Goal: Task Accomplishment & Management: Use online tool/utility

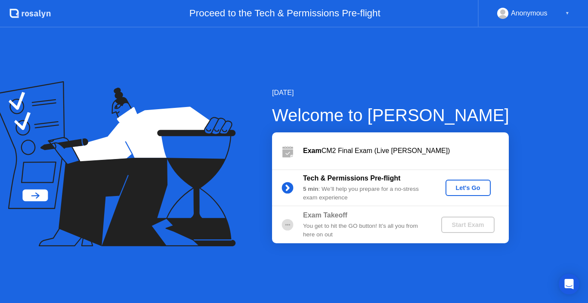
click at [470, 191] on div "Let's Go" at bounding box center [468, 188] width 38 height 7
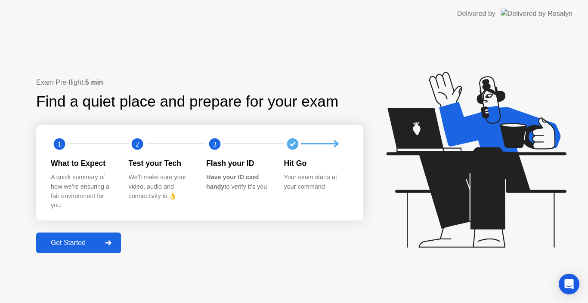
click at [78, 239] on div "Get Started" at bounding box center [68, 243] width 59 height 8
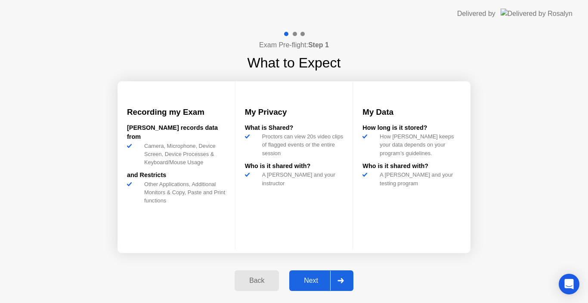
click at [311, 281] on div "Next" at bounding box center [311, 281] width 38 height 8
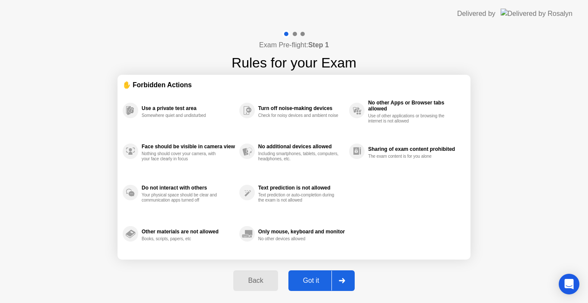
click at [311, 281] on div "Got it" at bounding box center [311, 281] width 40 height 8
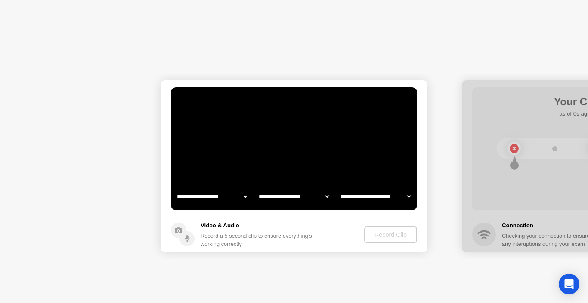
select select "**********"
select select "*******"
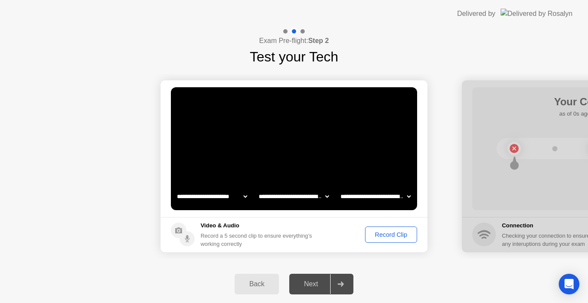
click at [384, 237] on div "Record Clip" at bounding box center [391, 234] width 46 height 7
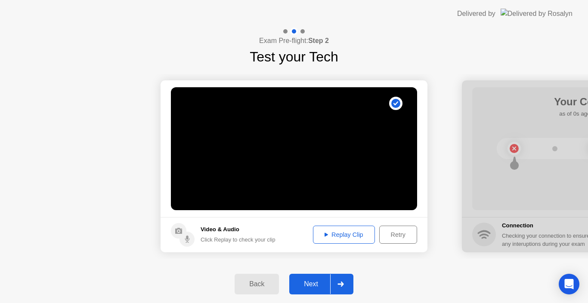
click at [349, 238] on div "Replay Clip" at bounding box center [344, 234] width 56 height 7
click at [310, 285] on div "Next" at bounding box center [311, 285] width 38 height 8
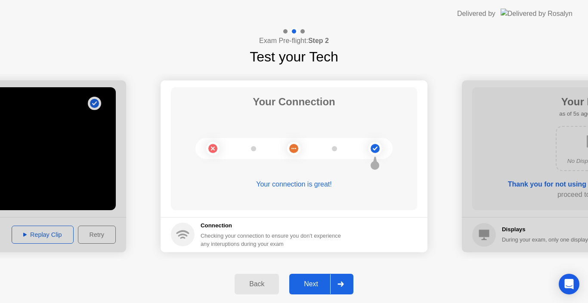
click at [313, 281] on div "Next" at bounding box center [311, 285] width 38 height 8
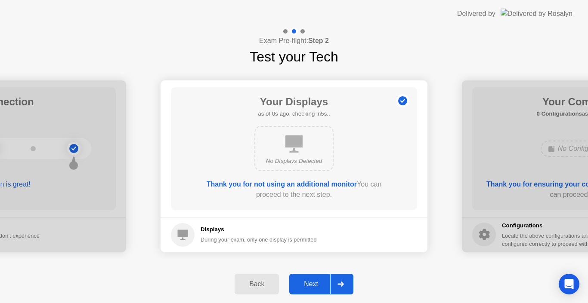
click at [319, 285] on div "Next" at bounding box center [311, 285] width 38 height 8
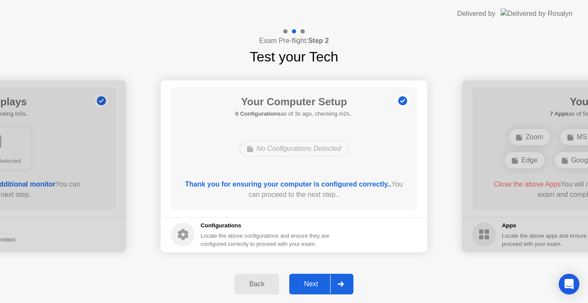
click at [319, 285] on div "Next" at bounding box center [311, 285] width 38 height 8
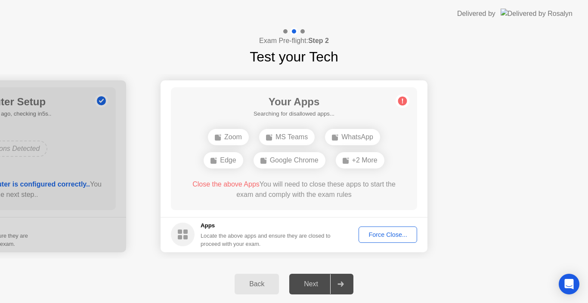
click at [380, 233] on div "Force Close..." at bounding box center [387, 234] width 52 height 7
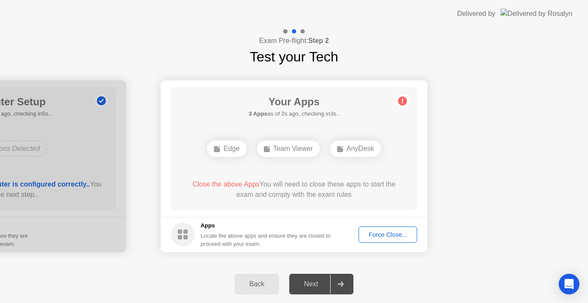
click at [305, 114] on h5 "3 Apps as of 2s ago, checking in3s.." at bounding box center [293, 114] width 91 height 9
click at [381, 233] on div "Force Close..." at bounding box center [387, 234] width 52 height 7
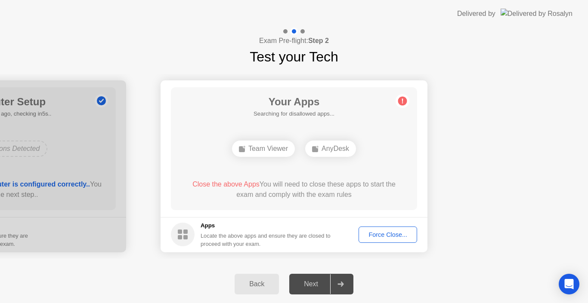
click at [205, 120] on div "Your Apps Searching for disallowed apps... Team Viewer AnyDesk Close the above …" at bounding box center [294, 148] width 246 height 123
click at [196, 121] on div "Your Apps Searching for disallowed apps... Team Viewer AnyDesk Close the above …" at bounding box center [294, 148] width 246 height 123
click at [403, 100] on icon at bounding box center [402, 101] width 1 height 5
click at [310, 114] on h5 "2 Apps as of 2s ago, checking in3s.." at bounding box center [293, 114] width 91 height 9
click at [305, 188] on div "Close the above Apps You will need to close these apps to start the exam and co…" at bounding box center [294, 189] width 222 height 21
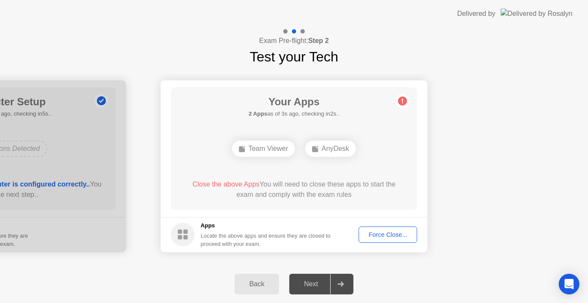
click at [382, 236] on div "Force Close..." at bounding box center [387, 234] width 52 height 7
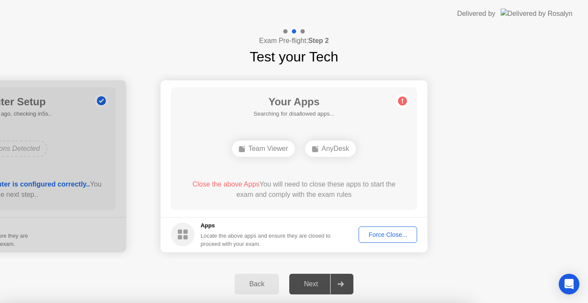
drag, startPoint x: 341, startPoint y: 98, endPoint x: 321, endPoint y: 61, distance: 42.0
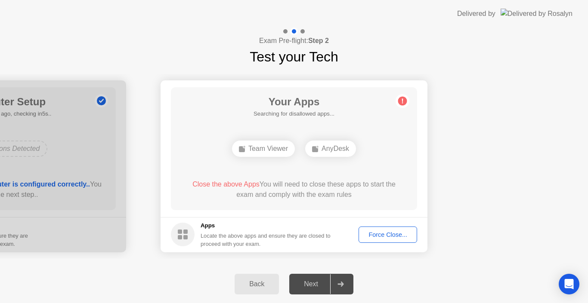
click at [207, 31] on div "Exam Pre-flight: Step 2 Test your Tech" at bounding box center [294, 48] width 588 height 40
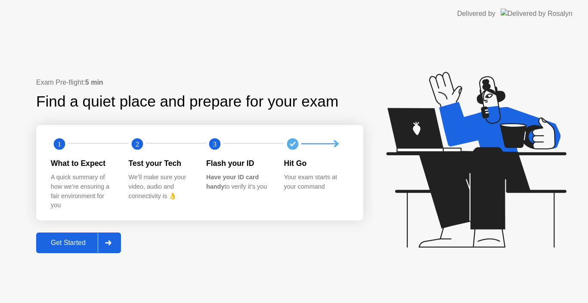
click at [69, 247] on div "Get Started" at bounding box center [68, 243] width 59 height 8
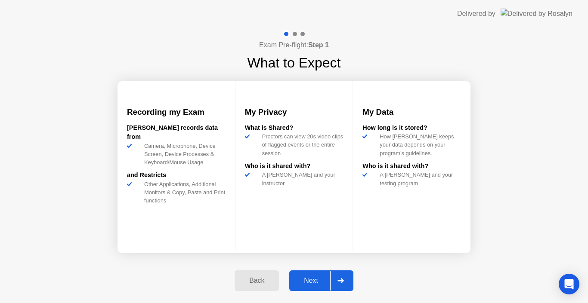
click at [310, 285] on div "Next" at bounding box center [311, 281] width 38 height 8
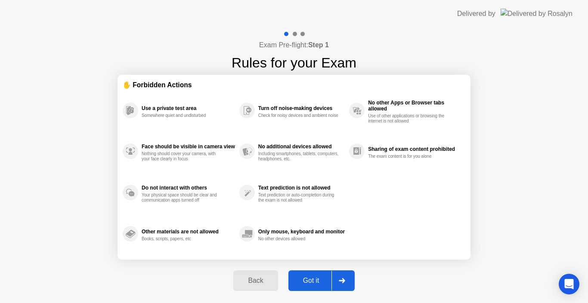
click at [310, 285] on div "Got it" at bounding box center [311, 281] width 40 height 8
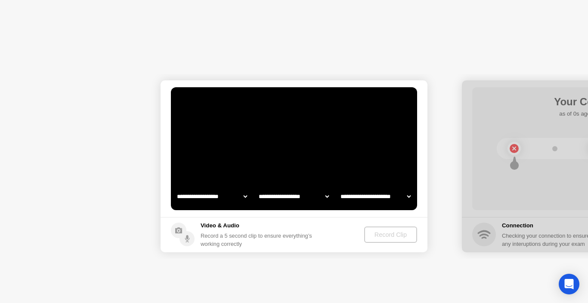
select select "**********"
select select "*******"
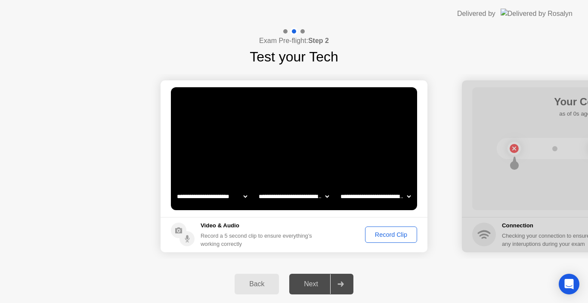
click at [388, 234] on div "Record Clip" at bounding box center [391, 234] width 46 height 7
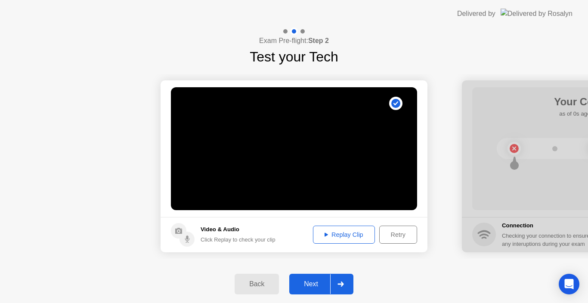
click at [313, 283] on div "Next" at bounding box center [311, 285] width 38 height 8
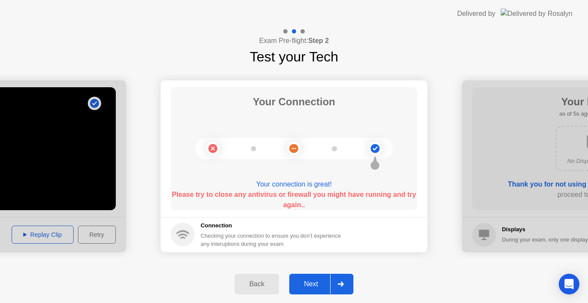
click at [355, 179] on div "Your Connection Your connection is great! Please try to close any antivirus or …" at bounding box center [294, 148] width 246 height 123
click at [316, 286] on div "Next" at bounding box center [311, 285] width 38 height 8
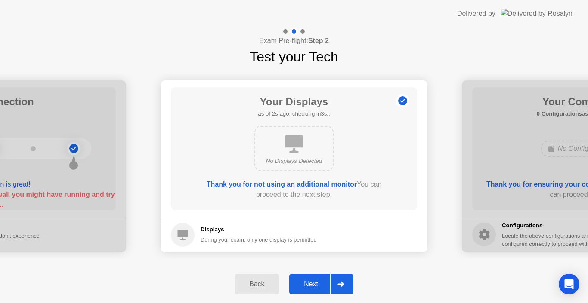
click at [317, 286] on div "Next" at bounding box center [311, 285] width 38 height 8
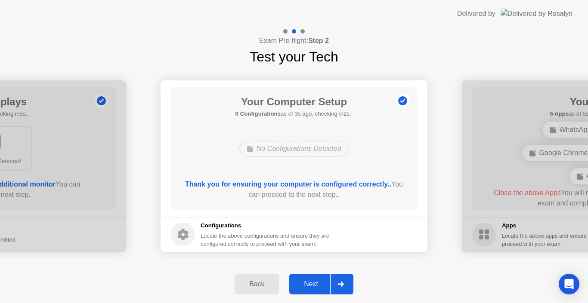
click at [317, 286] on div "Next" at bounding box center [311, 285] width 38 height 8
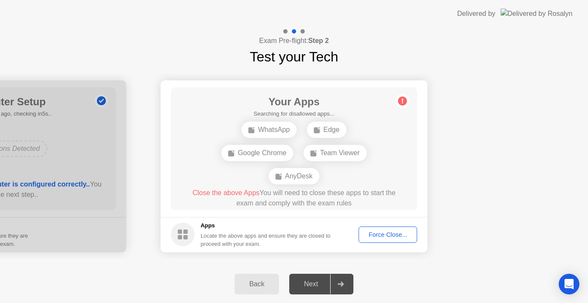
click at [384, 237] on div "Force Close..." at bounding box center [387, 234] width 52 height 7
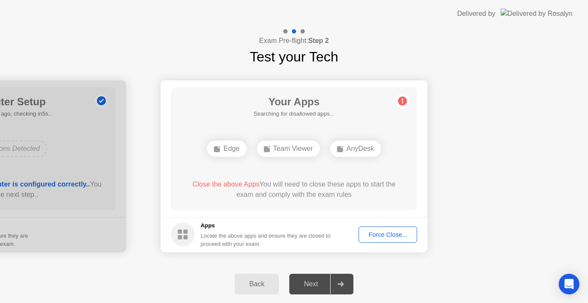
click at [393, 236] on div "Force Close..." at bounding box center [387, 234] width 52 height 7
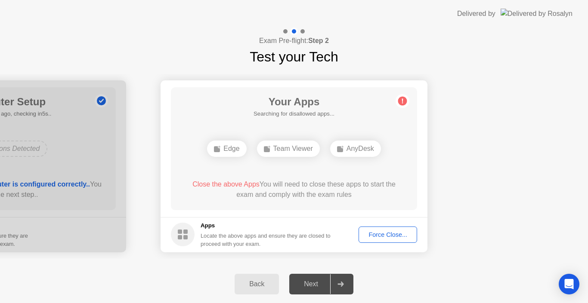
click at [385, 233] on div "Force Close..." at bounding box center [387, 234] width 52 height 7
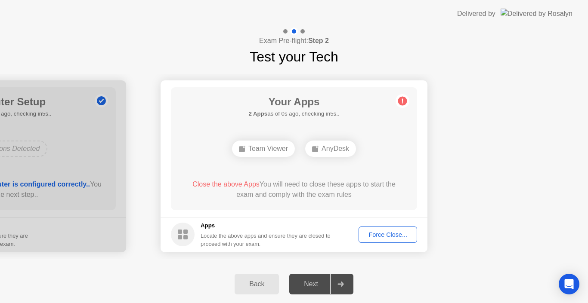
click at [378, 232] on div "Force Close..." at bounding box center [387, 234] width 52 height 7
click button "Read More"
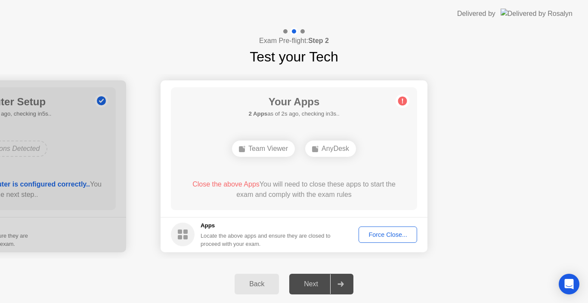
click at [392, 235] on div "Force Close..." at bounding box center [387, 234] width 52 height 7
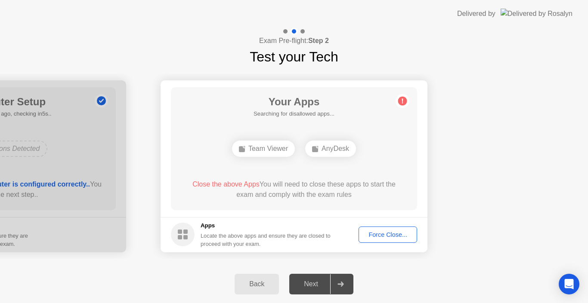
click at [272, 105] on h1 "Your Apps" at bounding box center [293, 101] width 81 height 15
click at [388, 233] on div "Force Close..." at bounding box center [387, 234] width 52 height 7
